Goal: Task Accomplishment & Management: Use online tool/utility

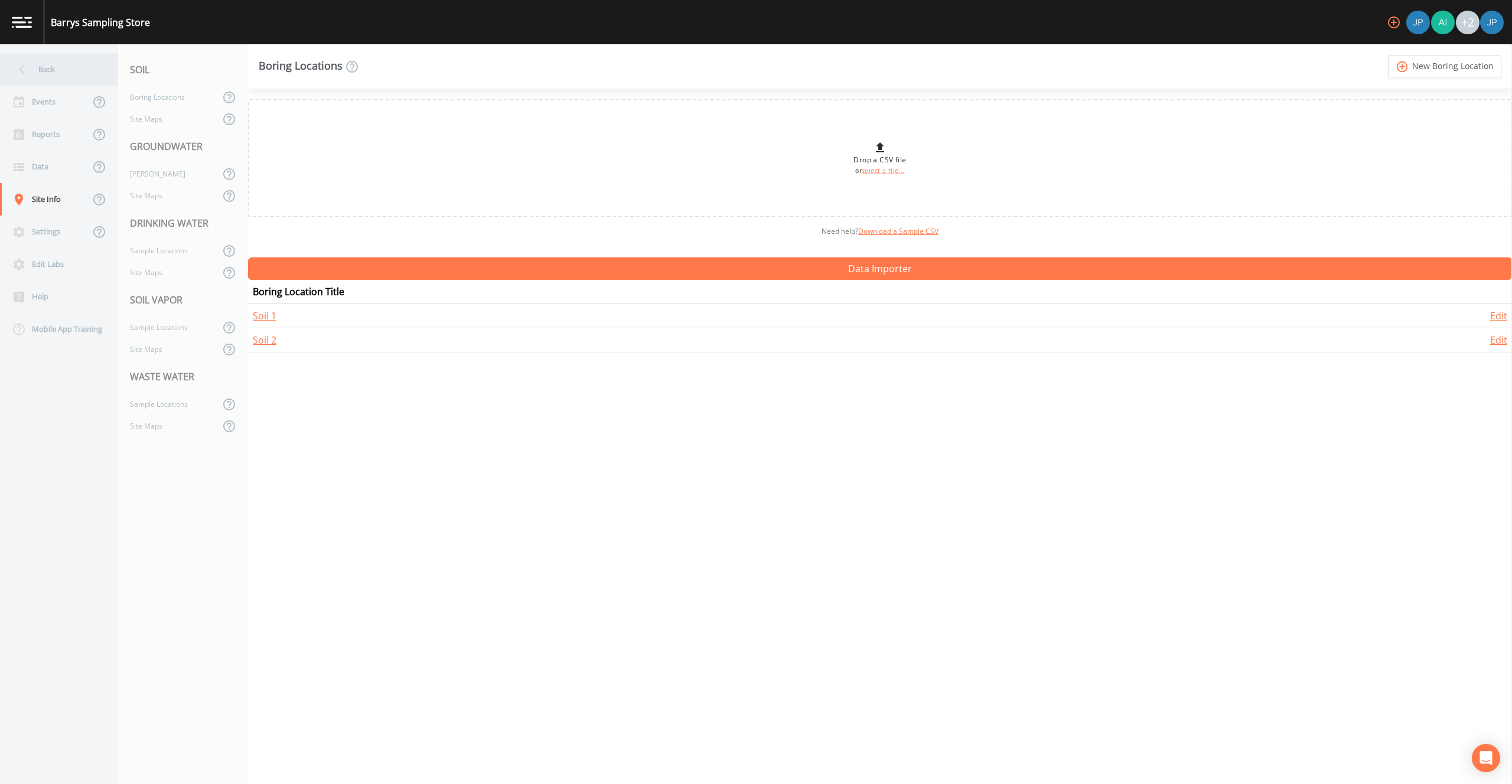
click at [59, 67] on div "Back" at bounding box center [53, 68] width 107 height 32
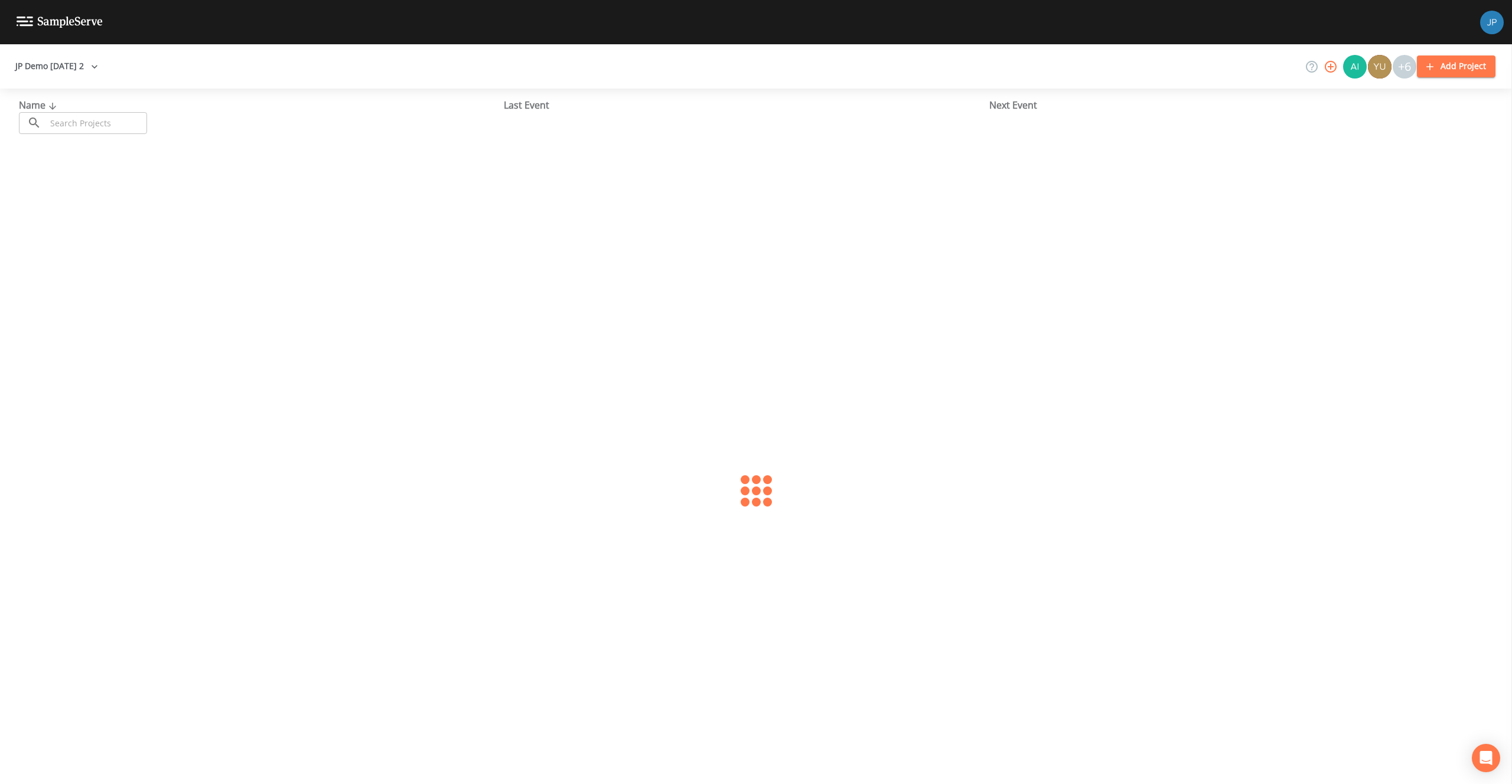
click at [67, 67] on button "JP Demo [DATE] 2" at bounding box center [57, 66] width 92 height 22
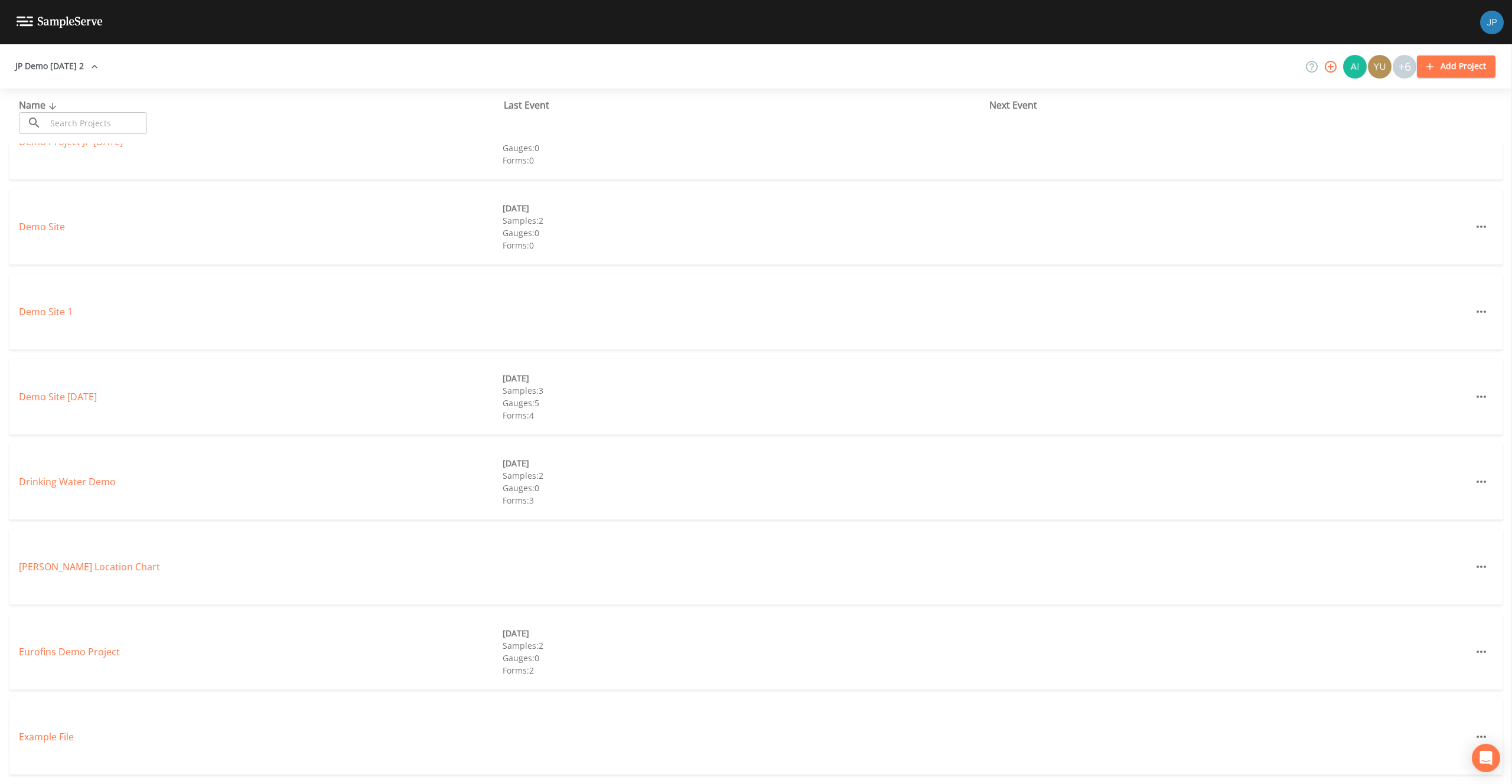
scroll to position [2924, 0]
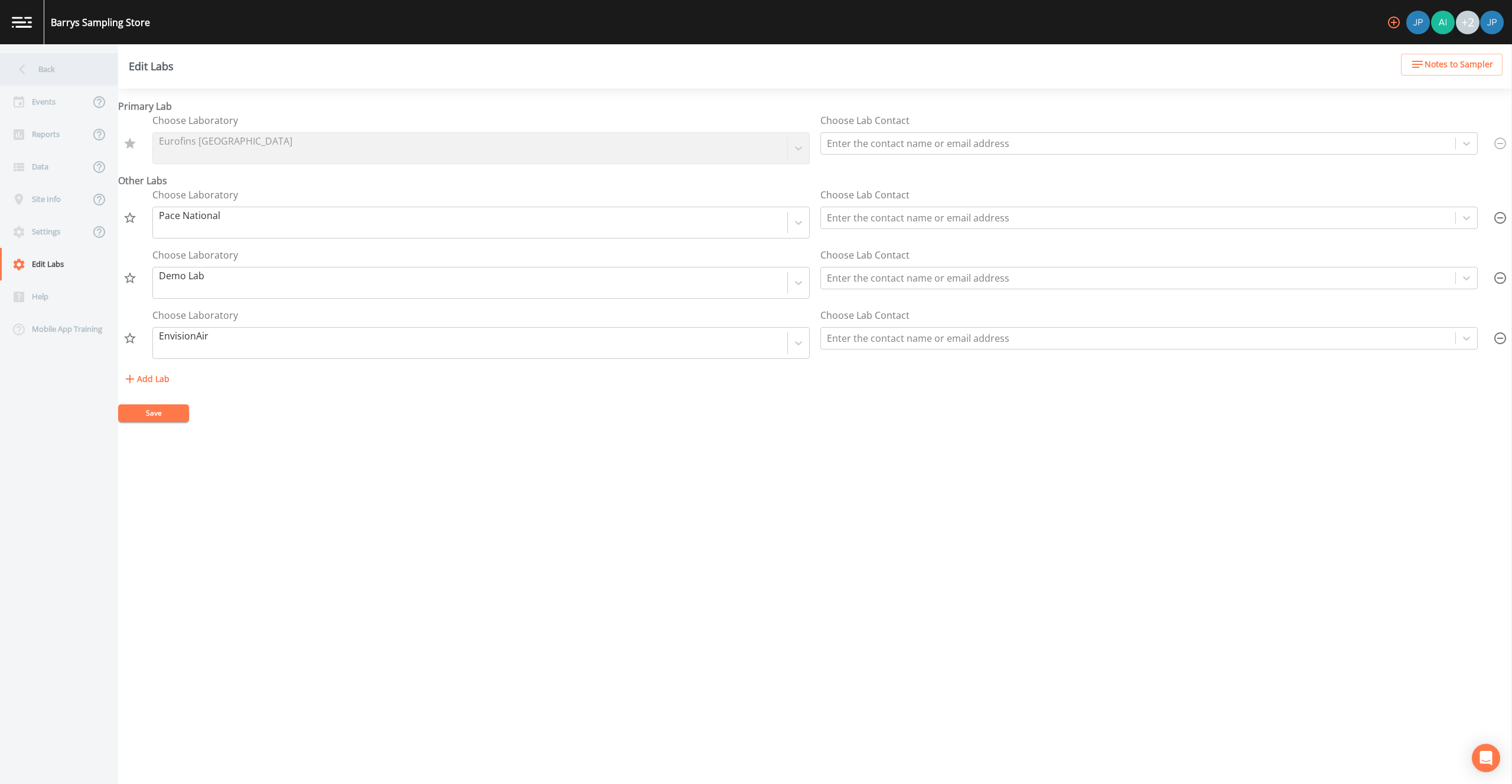
click at [67, 66] on div "Back" at bounding box center [53, 68] width 107 height 32
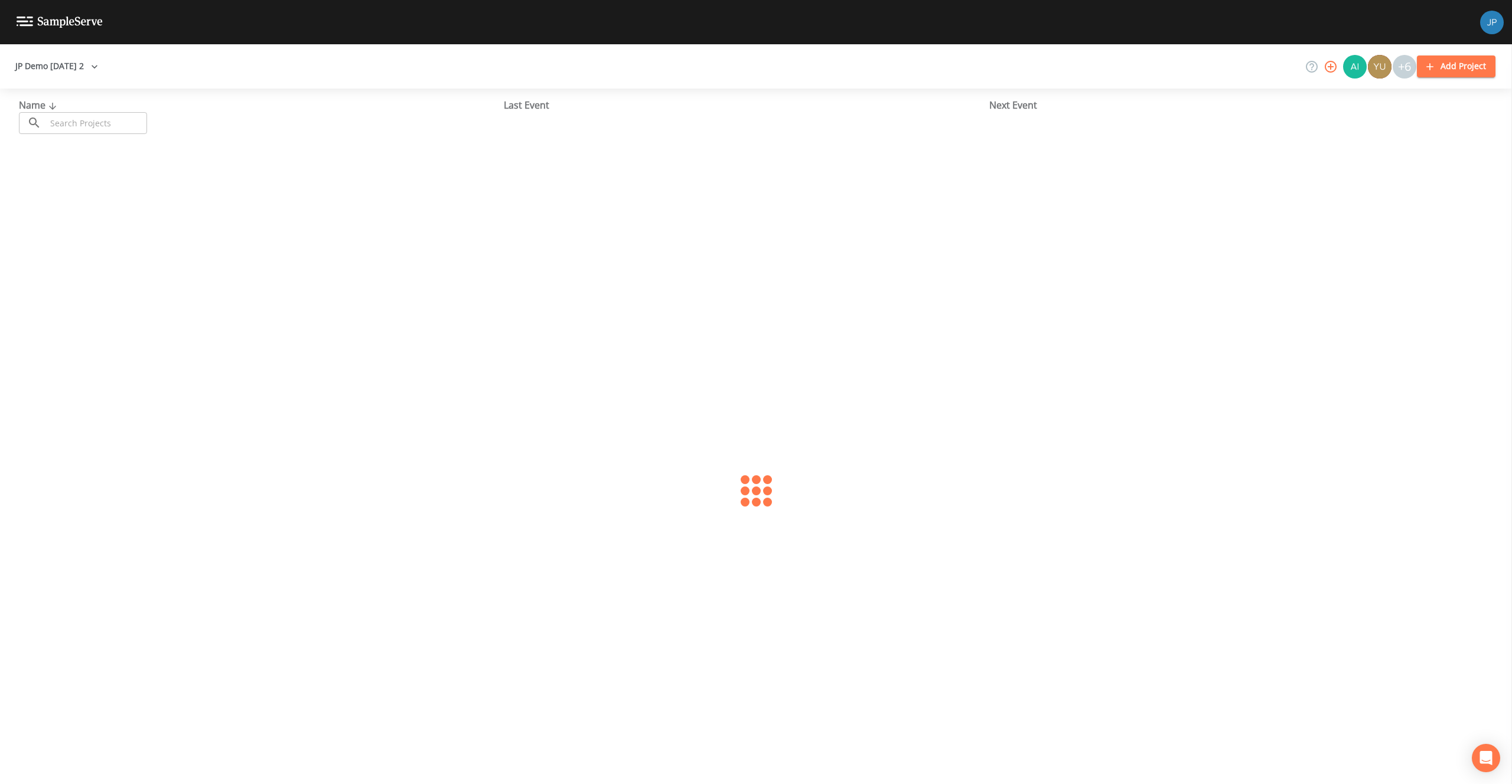
click at [74, 65] on button "JP Demo 12/7/2022 2" at bounding box center [57, 66] width 92 height 22
click at [268, 59] on div at bounding box center [756, 392] width 1512 height 784
click at [91, 67] on button "JP Demo 12/7/2022 2" at bounding box center [57, 66] width 92 height 22
click at [152, 66] on div at bounding box center [756, 392] width 1512 height 784
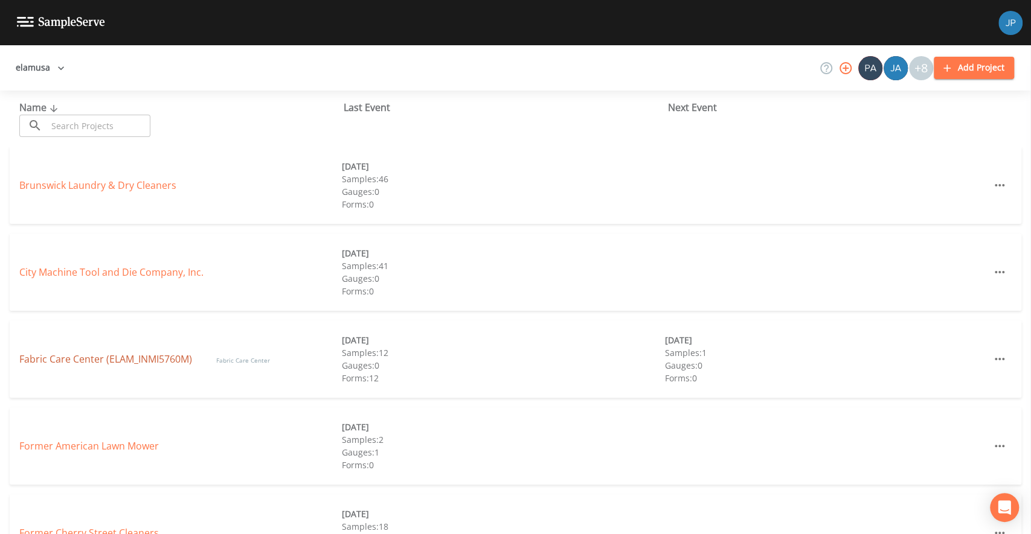
click at [95, 358] on link "Fabric Care Center (ELAM_INMI5760M)" at bounding box center [105, 359] width 173 height 13
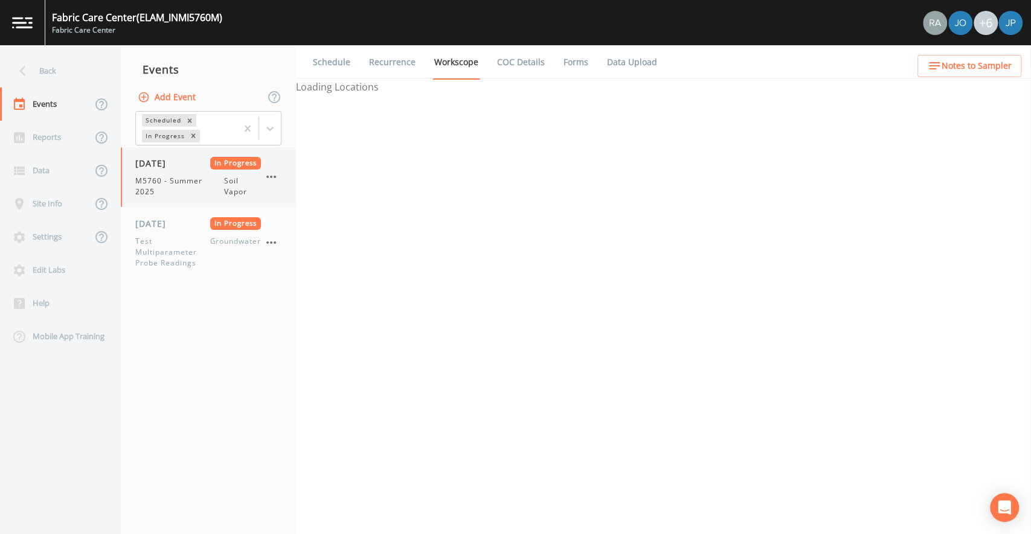
select select "c5bfc0a2-8365-4ab6-a941-dacac289f9c5"
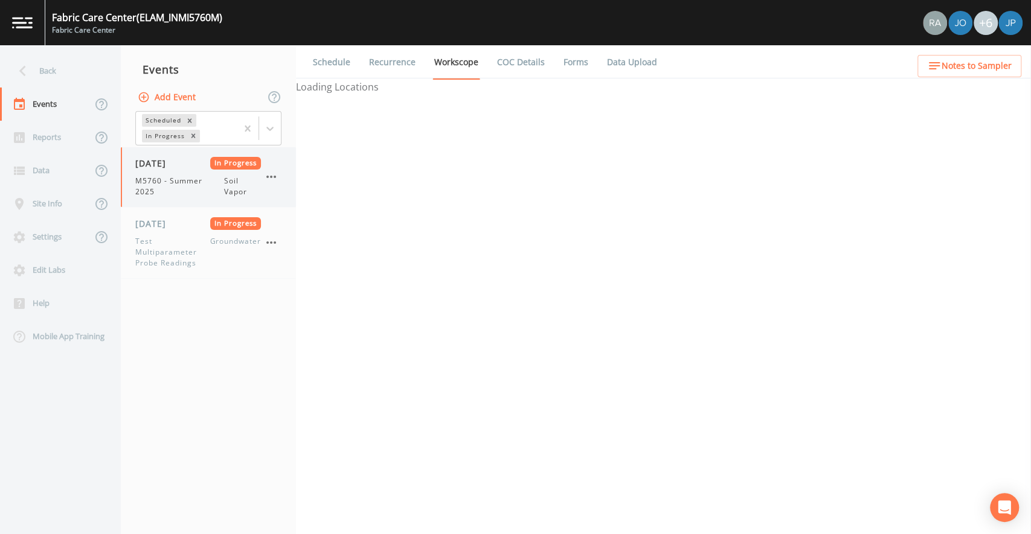
select select "c5bfc0a2-8365-4ab6-a941-dacac289f9c5"
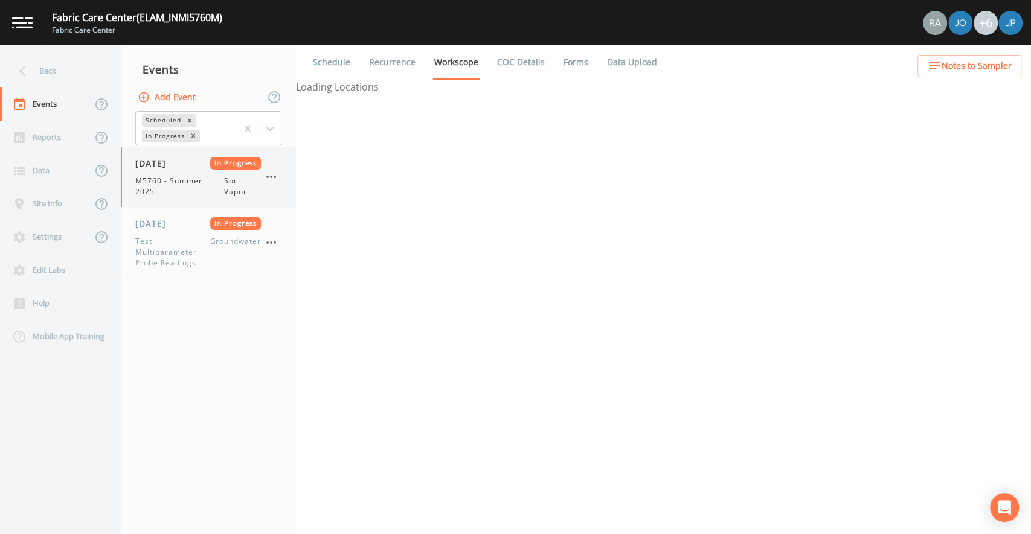
select select "c5bfc0a2-8365-4ab6-a941-dacac289f9c5"
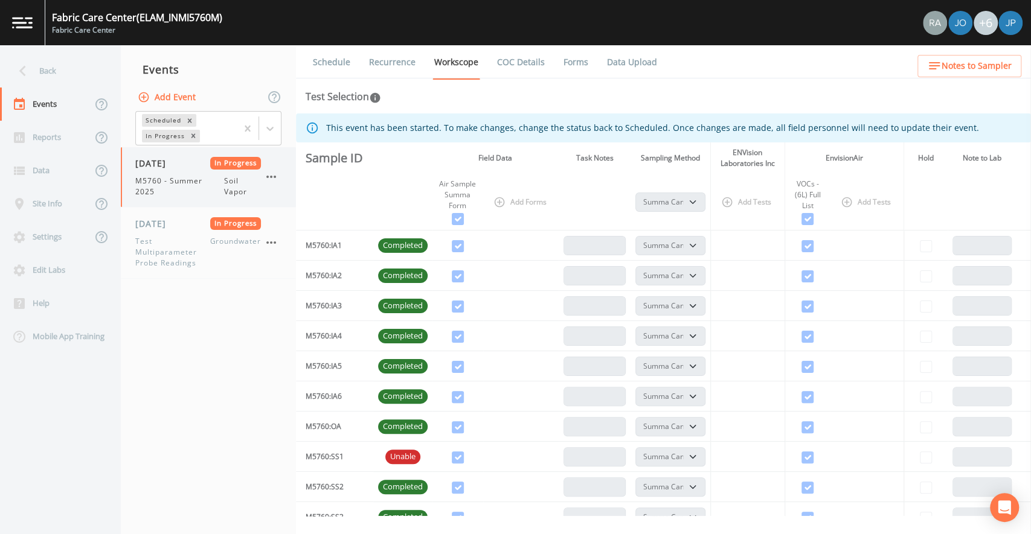
click at [200, 184] on span "M5760 - Summer 2025" at bounding box center [179, 187] width 89 height 22
select select "c5bfc0a2-8365-4ab6-a941-dacac289f9c5"
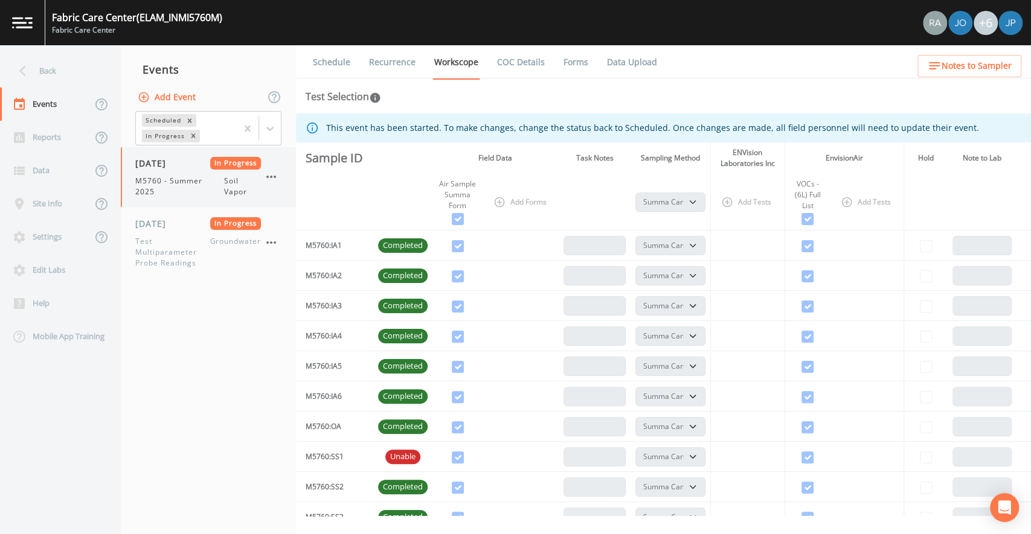
select select "c5bfc0a2-8365-4ab6-a941-dacac289f9c5"
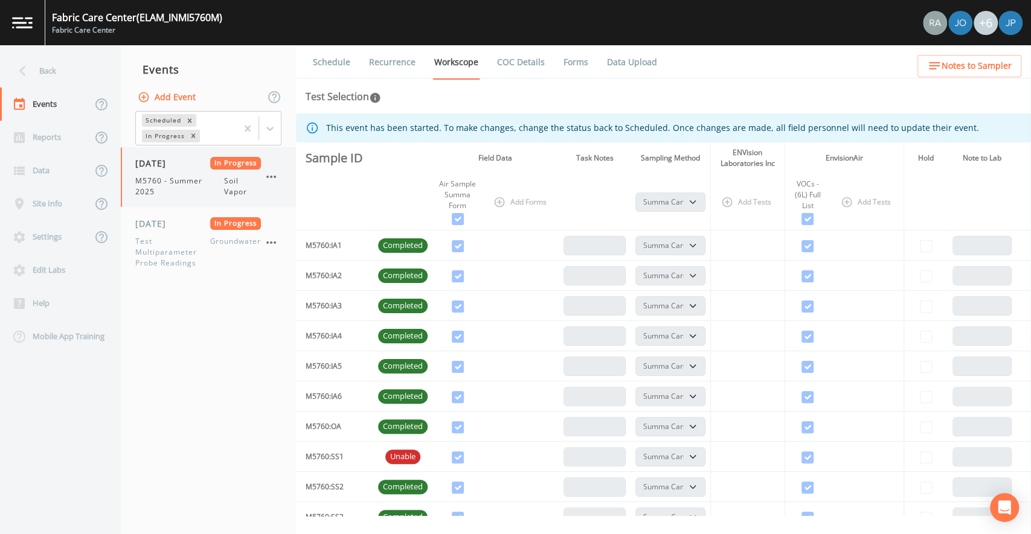
select select "c5bfc0a2-8365-4ab6-a941-dacac289f9c5"
click at [590, 61] on li "Data Upload" at bounding box center [624, 62] width 69 height 34
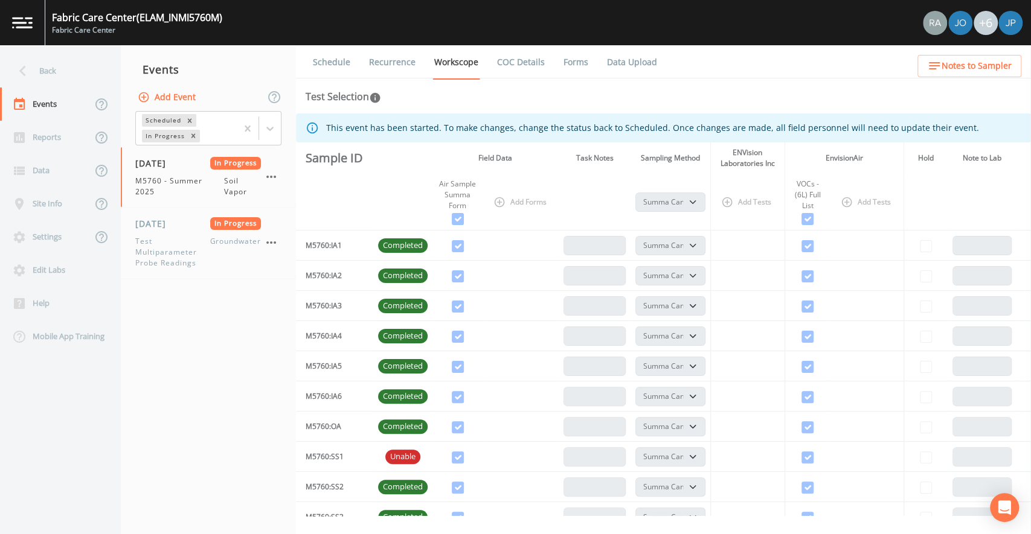
click at [577, 62] on link "Forms" at bounding box center [575, 62] width 28 height 34
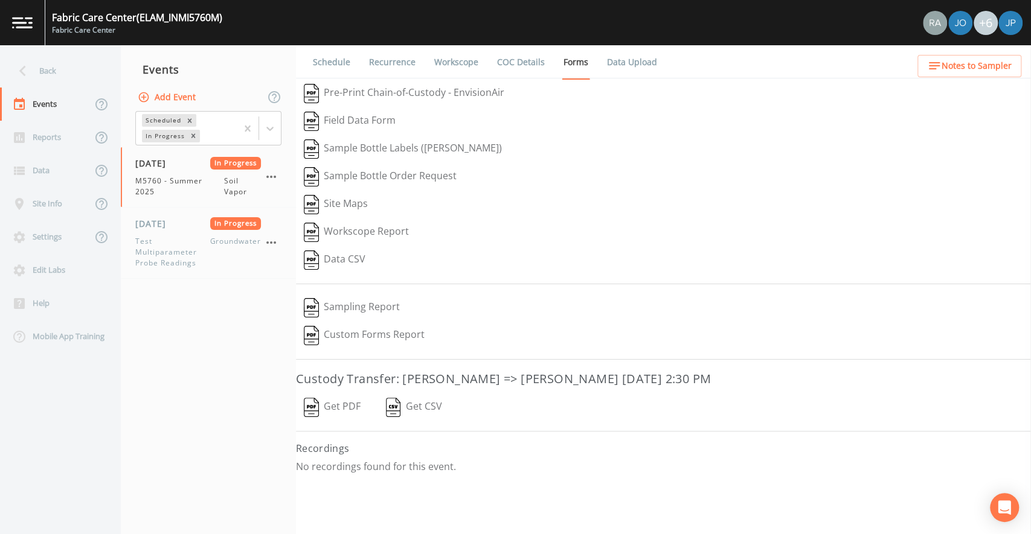
click at [515, 492] on div "Schedule Recurrence Workscope COC Details Forms Data Upload   Pre-Print Chain-o…" at bounding box center [663, 289] width 735 height 489
